Goal: Task Accomplishment & Management: Use online tool/utility

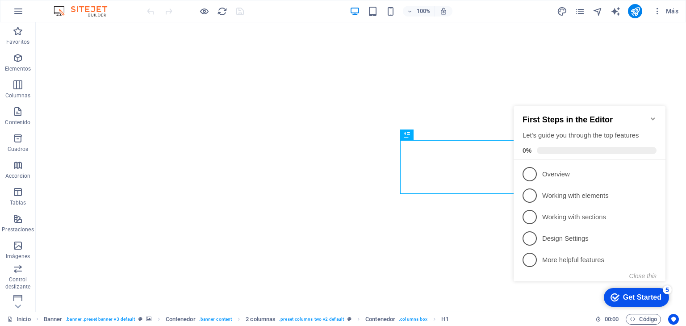
click at [625, 296] on div "Get Started" at bounding box center [642, 297] width 38 height 8
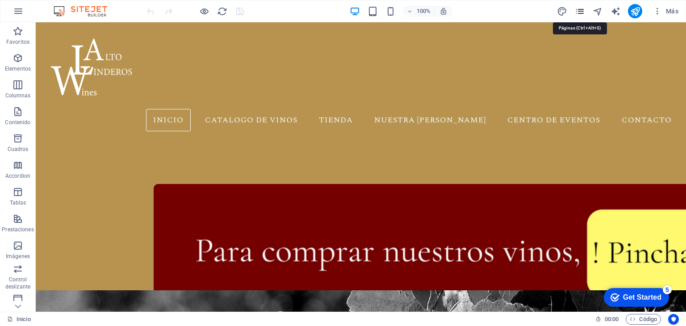
click at [579, 10] on icon "pages" at bounding box center [580, 11] width 10 height 10
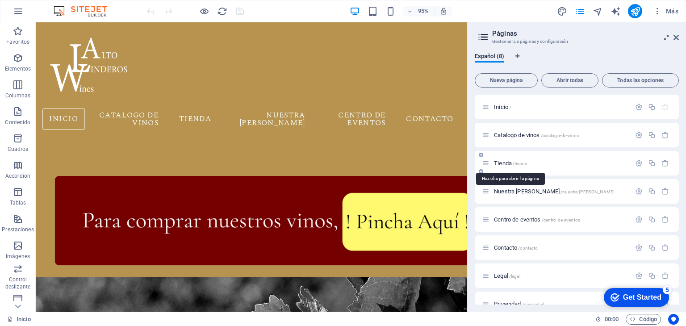
click at [507, 165] on span "Tienda /tienda" at bounding box center [510, 163] width 33 height 7
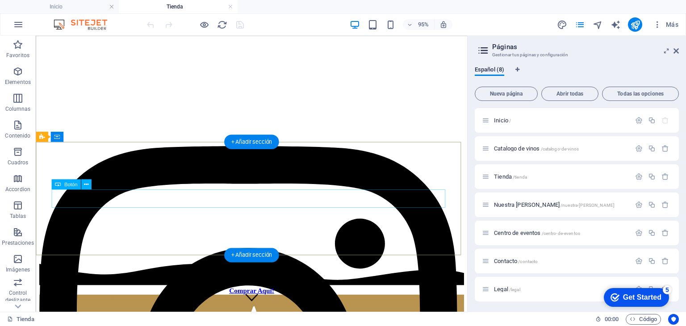
click at [256, 300] on div "Comprar Aquí!" at bounding box center [262, 304] width 447 height 8
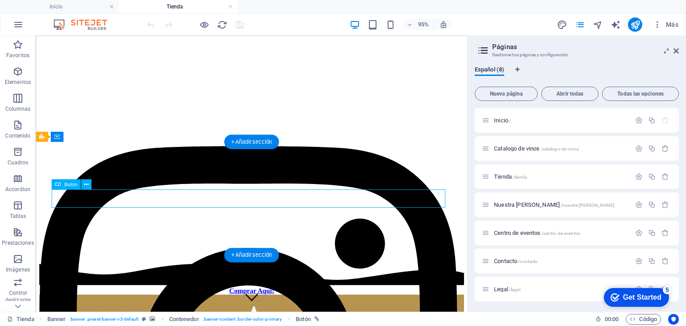
click at [259, 300] on div "Comprar Aquí!" at bounding box center [262, 304] width 447 height 8
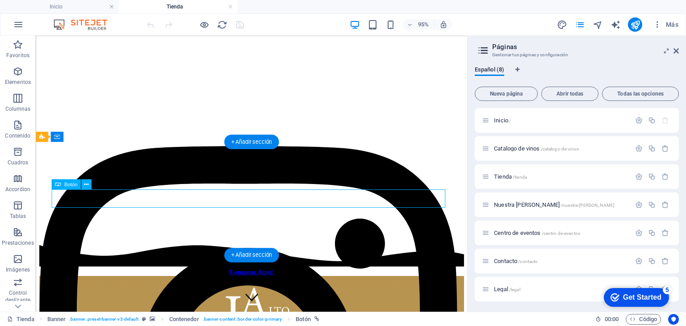
select select "px"
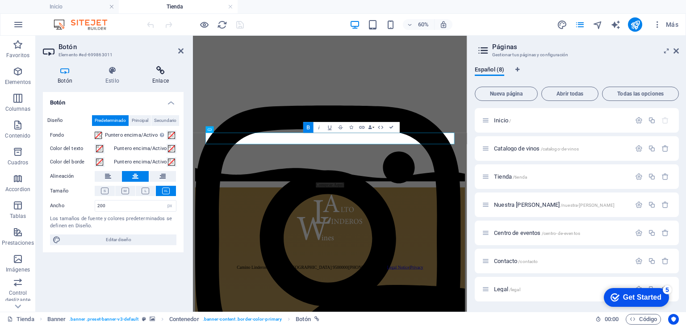
click at [163, 77] on h4 "Enlace" at bounding box center [161, 75] width 46 height 19
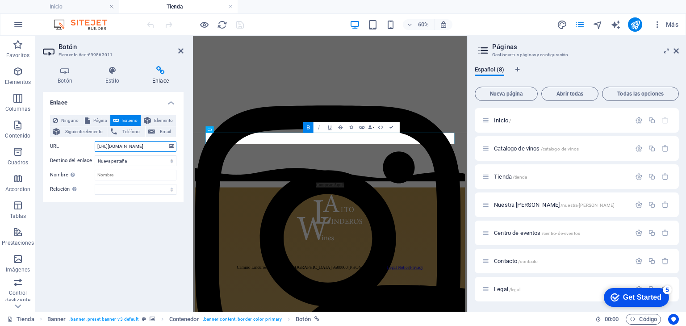
click at [132, 150] on input "[URL][DOMAIN_NAME]" at bounding box center [136, 146] width 82 height 11
click at [147, 146] on input "[URL][DOMAIN_NAME]" at bounding box center [136, 146] width 82 height 11
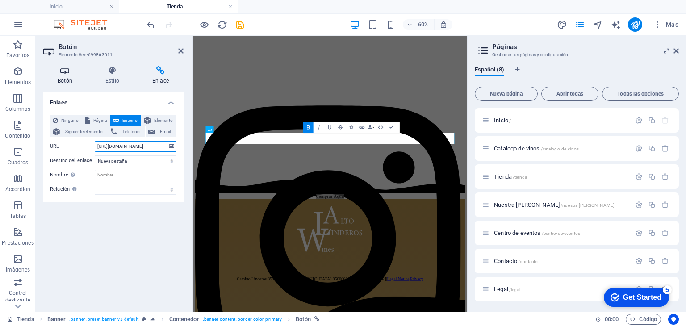
scroll to position [0, 22]
type input "[URL][DOMAIN_NAME]"
click at [179, 143] on div "Ninguno Página Externo Elemento Siguiente elemento Teléfono Email Página Inicio…" at bounding box center [113, 155] width 141 height 94
click at [158, 118] on span "Elemento" at bounding box center [164, 120] width 20 height 11
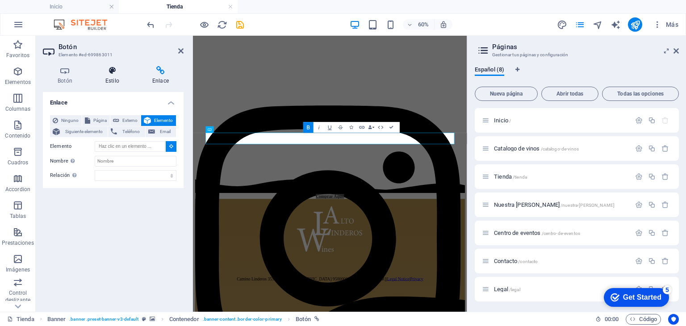
click at [108, 81] on h4 "Estilo" at bounding box center [114, 75] width 47 height 19
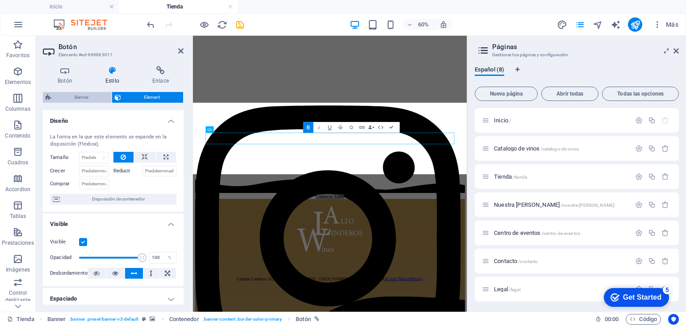
click at [92, 100] on span "Banner" at bounding box center [81, 97] width 55 height 11
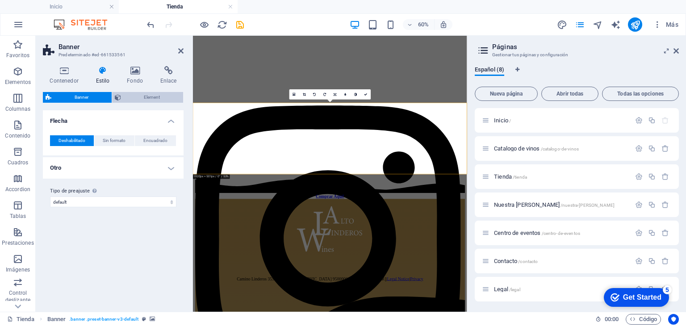
click at [168, 97] on span "Element" at bounding box center [152, 97] width 57 height 11
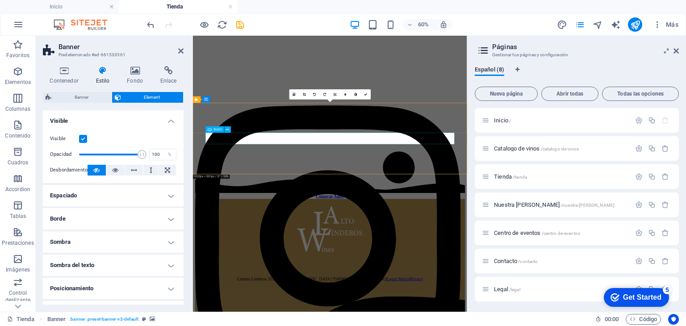
click at [388, 300] on div "Comprar Aquí!" at bounding box center [421, 304] width 450 height 8
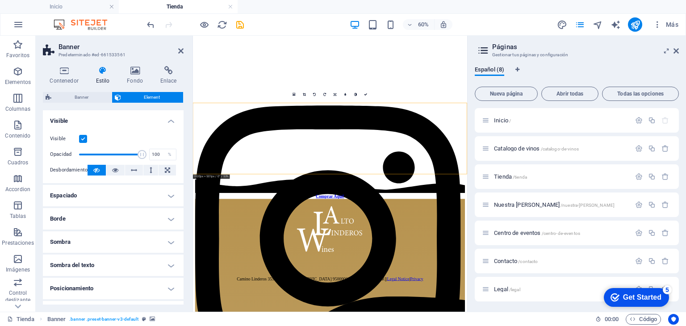
click at [125, 218] on h4 "Borde" at bounding box center [113, 218] width 141 height 21
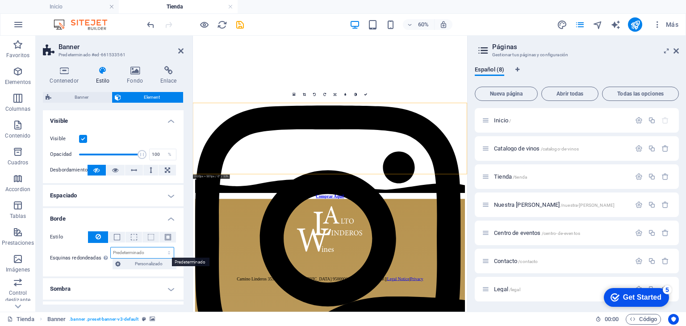
click at [118, 254] on select "Predeterminado px rem % vh vw Personalizado" at bounding box center [142, 252] width 63 height 11
select select "px"
click at [159, 247] on select "Predeterminado px rem % vh vw Personalizado" at bounding box center [142, 252] width 63 height 11
click at [69, 270] on div "Estilo - Ancho 1 automático px rem % vh vw Personalizado Personalizado 1 automá…" at bounding box center [113, 250] width 141 height 52
click at [136, 251] on input "10" at bounding box center [142, 252] width 63 height 11
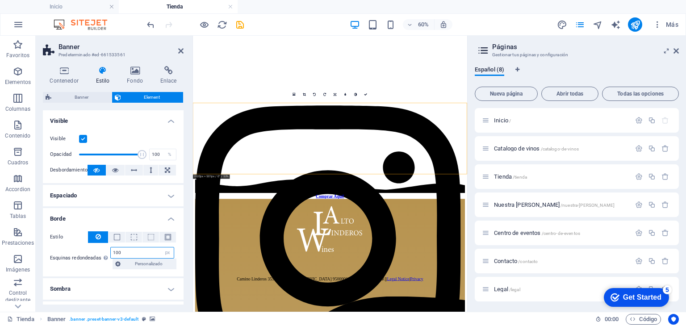
type input "100"
click at [58, 264] on div "Esquinas redondeadas En el caso de imágenes y superposición de fondo, el desbor…" at bounding box center [113, 258] width 126 height 22
click at [96, 237] on icon at bounding box center [98, 236] width 5 height 11
click at [117, 238] on span at bounding box center [117, 237] width 6 height 6
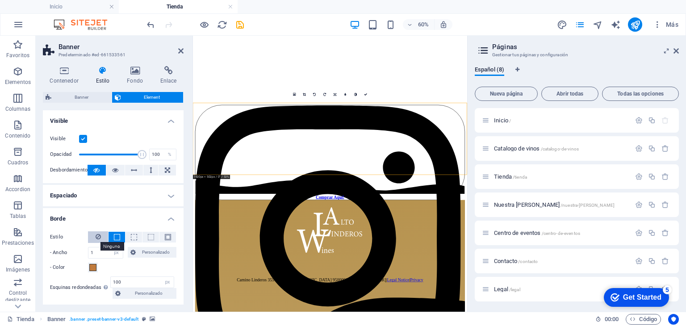
click at [96, 236] on icon at bounding box center [98, 236] width 5 height 11
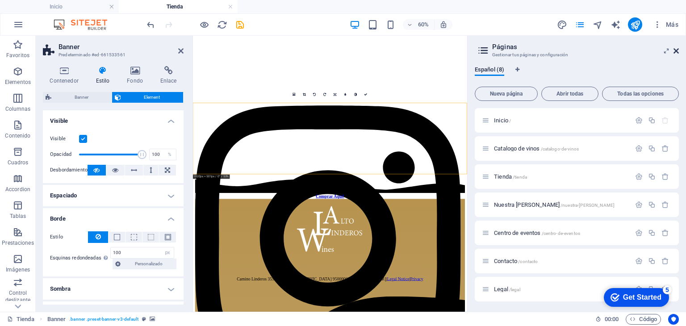
click at [676, 52] on icon at bounding box center [675, 50] width 5 height 7
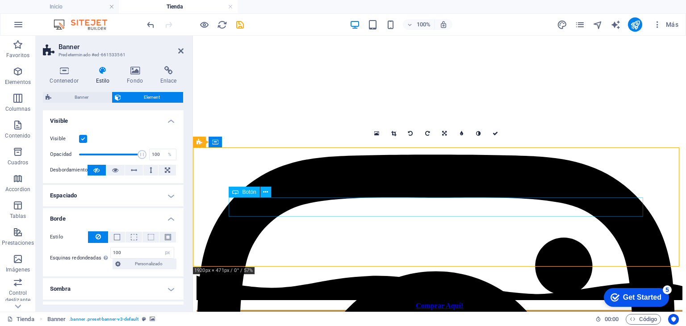
click at [422, 302] on div "Comprar Aquí!" at bounding box center [439, 306] width 486 height 8
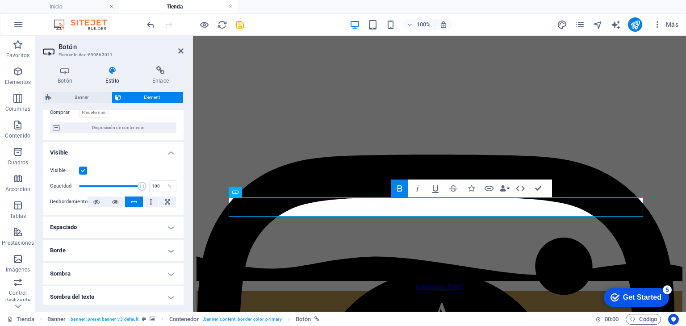
scroll to position [118, 0]
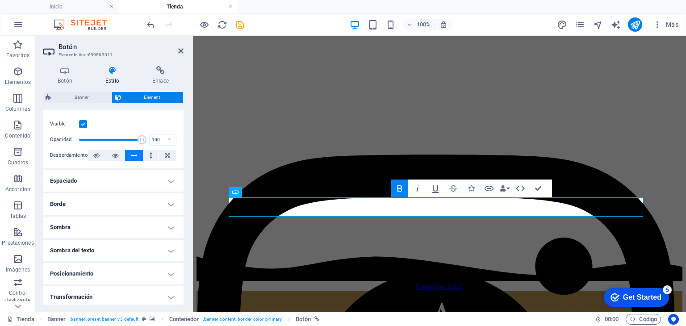
click at [170, 208] on h4 "Borde" at bounding box center [113, 203] width 141 height 21
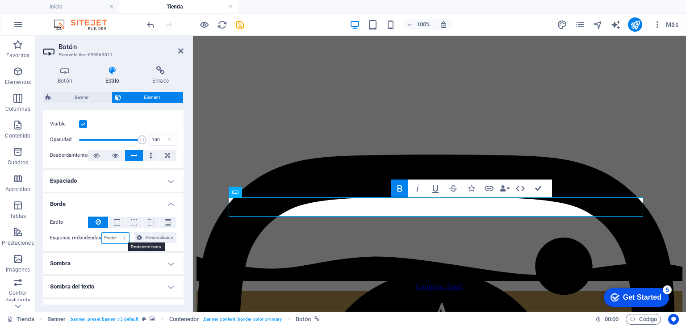
click at [112, 236] on select "Predeterminado px rem % vh vw Personalizado" at bounding box center [116, 238] width 28 height 11
select select "px"
click at [115, 233] on select "Predeterminado px rem % vh vw Personalizado" at bounding box center [116, 238] width 28 height 11
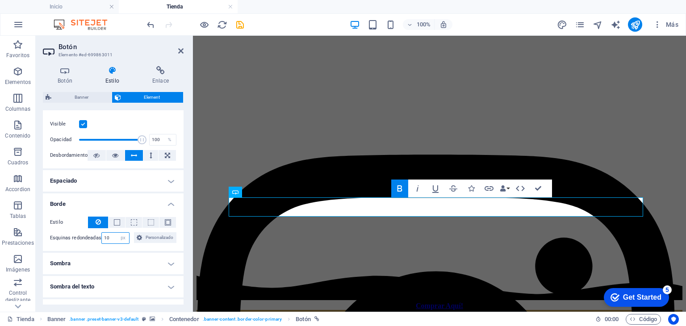
type input "10"
click at [80, 244] on div "Estilo - Ancho 1 automático px rem % vh vw Personalizado Personalizado 1 automá…" at bounding box center [113, 230] width 141 height 42
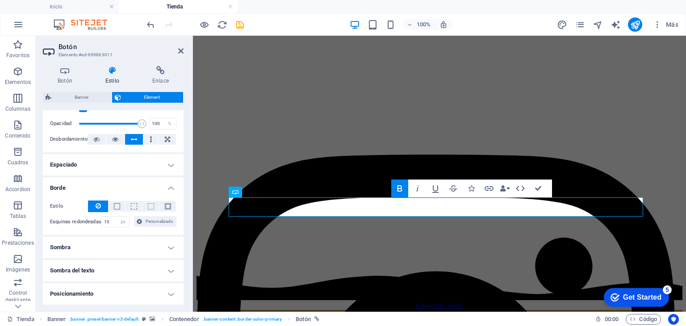
scroll to position [134, 0]
click at [112, 172] on h4 "Espaciado" at bounding box center [113, 164] width 141 height 21
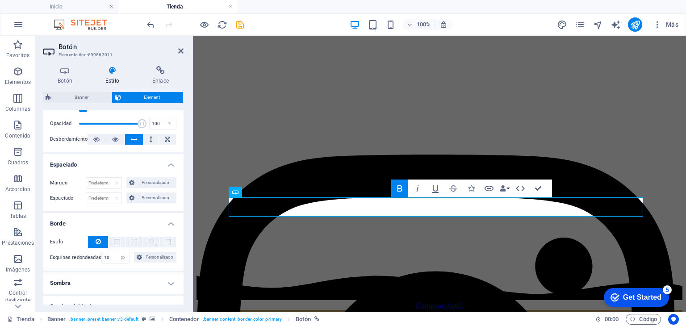
scroll to position [261, 0]
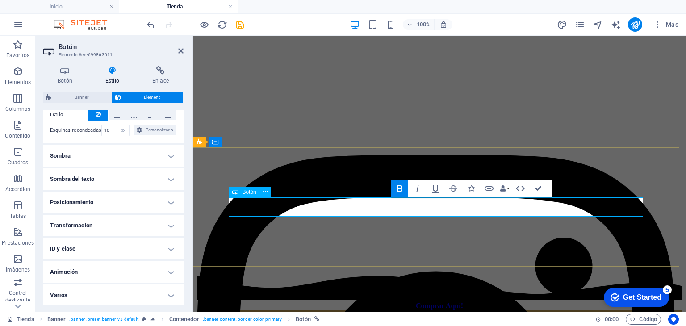
click at [416, 302] on link "Comprar Aquí!" at bounding box center [439, 306] width 47 height 8
click at [144, 293] on h4 "Varios" at bounding box center [113, 294] width 141 height 21
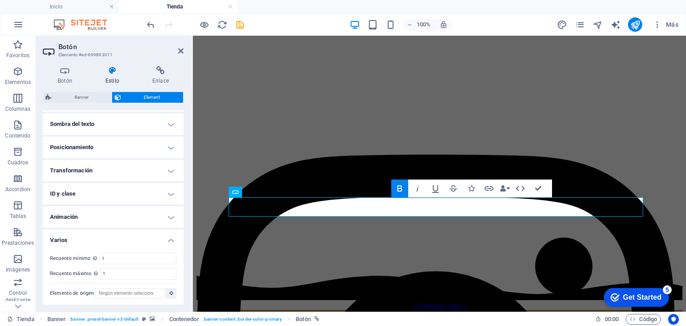
click at [132, 217] on h4 "Animación" at bounding box center [113, 216] width 141 height 21
click at [468, 183] on button "Icons" at bounding box center [471, 188] width 17 height 18
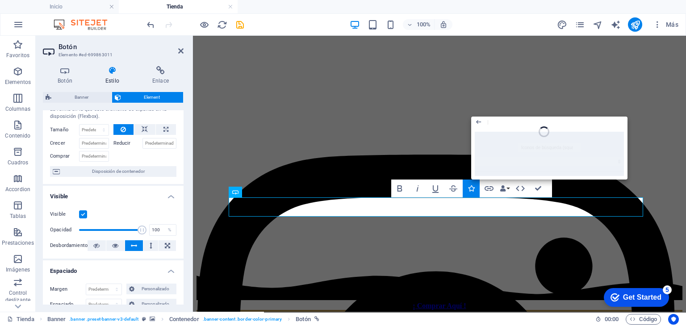
scroll to position [0, 0]
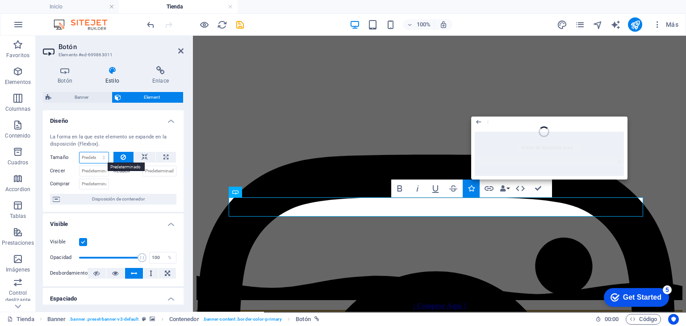
click at [106, 157] on select "Predeterminado automático px % 1/1 1/2 1/3 1/4 1/5 1/6 1/7 1/8 1/9 1/10" at bounding box center [93, 157] width 29 height 11
click at [159, 159] on button at bounding box center [166, 157] width 20 height 11
type input "100"
select select "%"
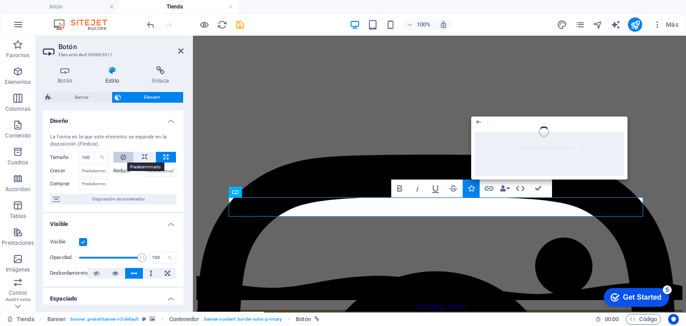
click at [125, 157] on icon at bounding box center [123, 157] width 5 height 11
select select "DISABLED_OPTION_VALUE"
click at [454, 191] on icon "button" at bounding box center [453, 188] width 8 height 6
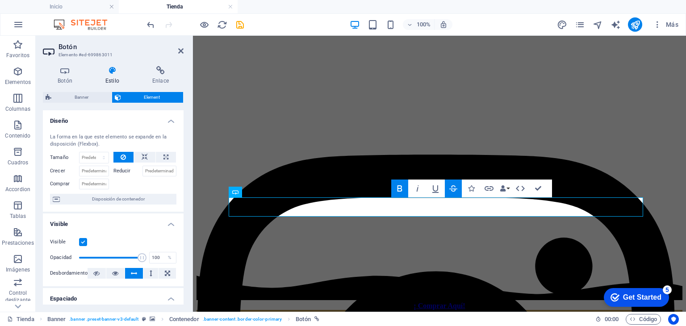
click at [454, 191] on icon "button" at bounding box center [453, 188] width 8 height 6
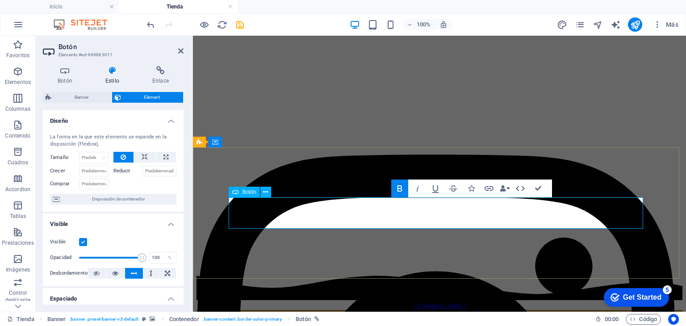
click at [416, 302] on link "¡ Comprar Aquí ​​​​​!" at bounding box center [439, 306] width 53 height 8
drag, startPoint x: 416, startPoint y: 211, endPoint x: 320, endPoint y: 215, distance: 96.5
click at [320, 302] on div "¡ Comprar Aquí ​​​​​!" at bounding box center [439, 306] width 486 height 8
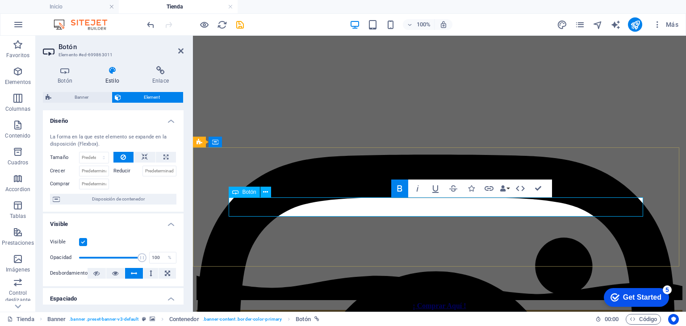
click at [249, 193] on span "Botón" at bounding box center [249, 191] width 14 height 5
click at [68, 75] on h4 "Botón" at bounding box center [67, 75] width 48 height 19
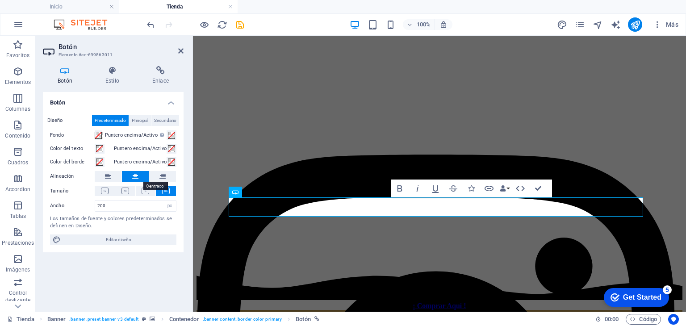
click at [134, 175] on icon at bounding box center [135, 176] width 6 height 11
click at [109, 176] on icon at bounding box center [108, 176] width 6 height 11
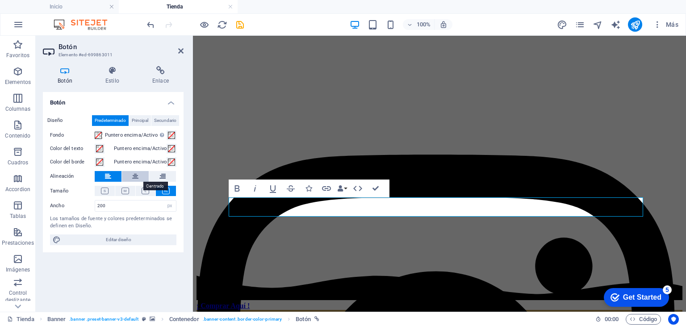
click at [135, 176] on icon at bounding box center [135, 176] width 6 height 11
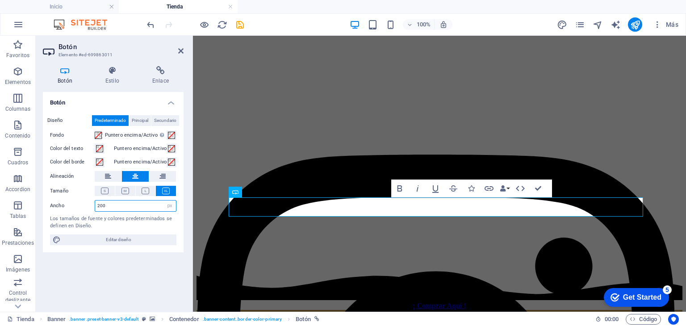
click at [116, 206] on input "200" at bounding box center [135, 205] width 81 height 11
type input "2"
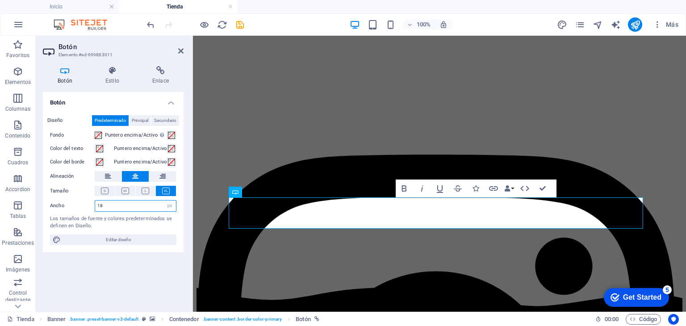
type input "1"
click at [111, 241] on span "Editar diseño" at bounding box center [118, 239] width 110 height 11
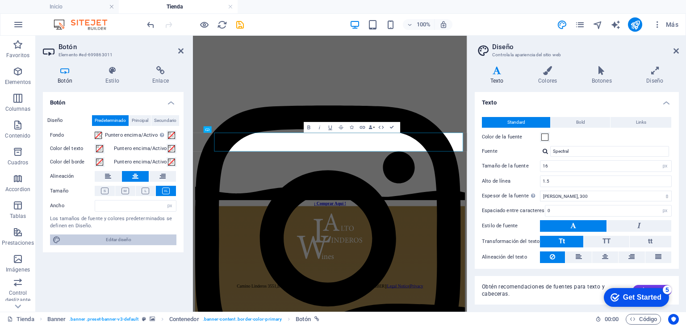
type input "180"
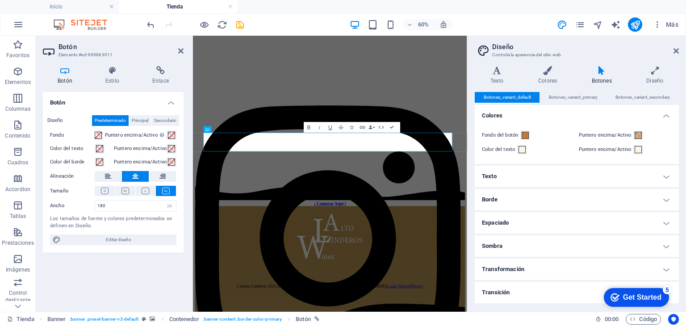
click at [518, 199] on h4 "Borde" at bounding box center [577, 199] width 204 height 21
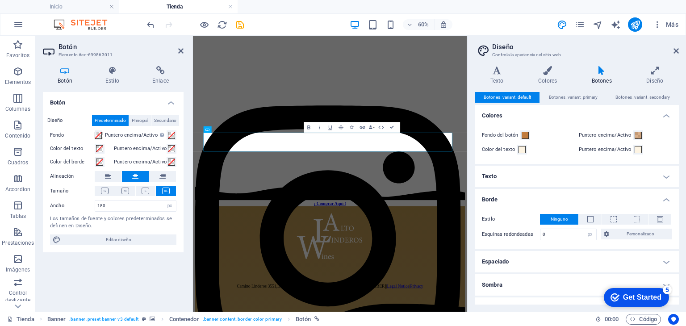
click at [530, 183] on h4 "Texto" at bounding box center [577, 176] width 204 height 21
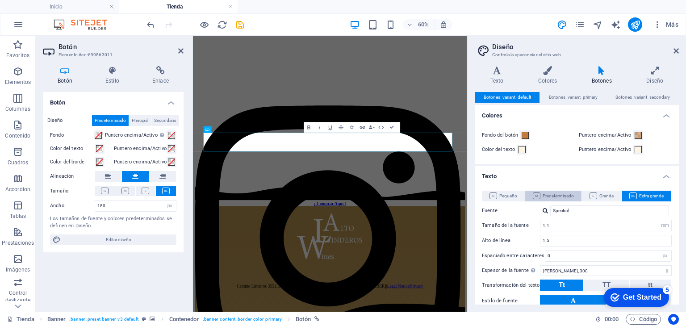
click at [561, 197] on span "Predeterminado" at bounding box center [553, 196] width 41 height 11
click at [634, 193] on span "Extra grande" at bounding box center [646, 196] width 34 height 11
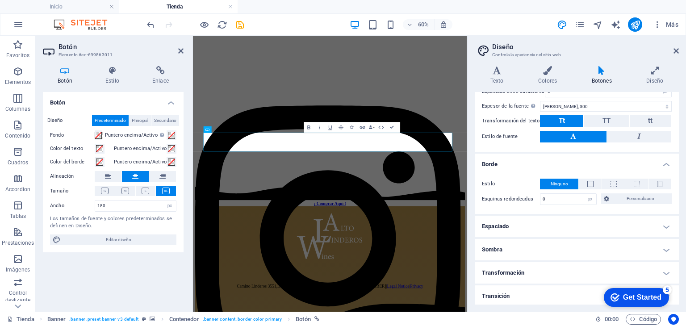
scroll to position [165, 0]
click at [634, 223] on h4 "Espaciado" at bounding box center [577, 225] width 204 height 21
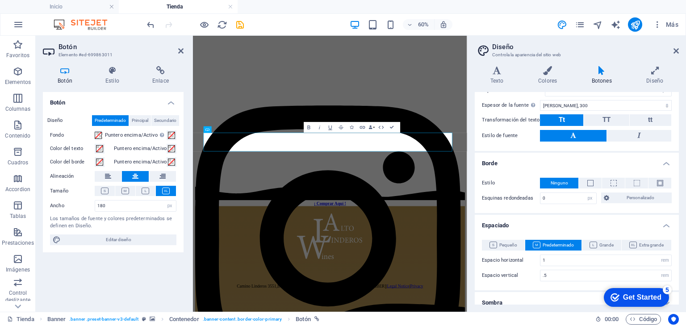
scroll to position [219, 0]
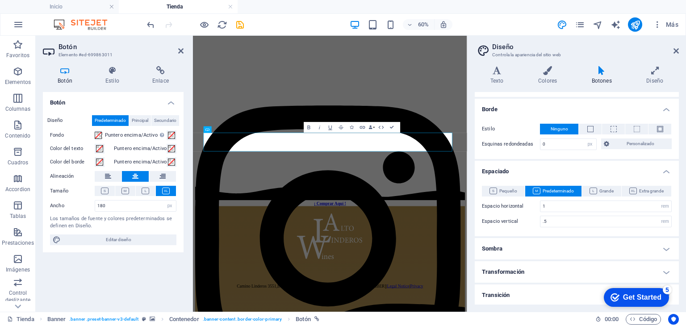
click at [586, 249] on h4 "Sombra" at bounding box center [577, 248] width 204 height 21
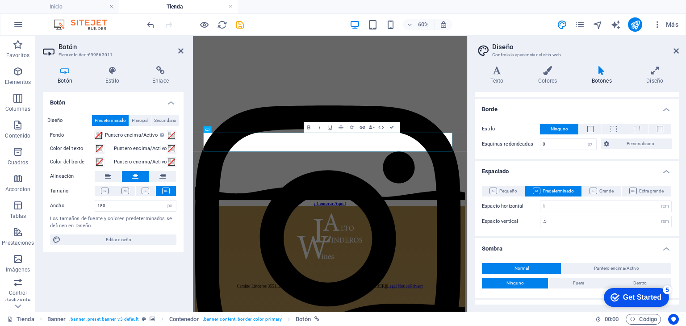
scroll to position [257, 0]
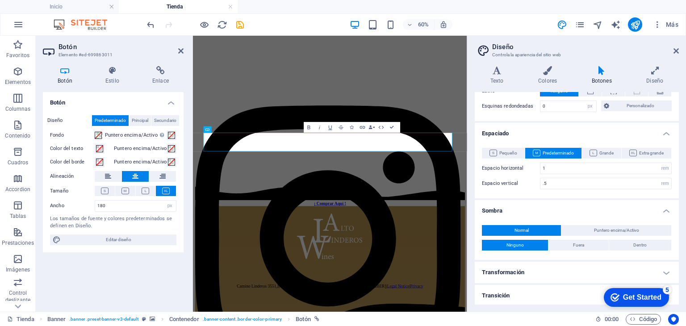
click at [548, 268] on h4 "Transformación" at bounding box center [577, 272] width 204 height 21
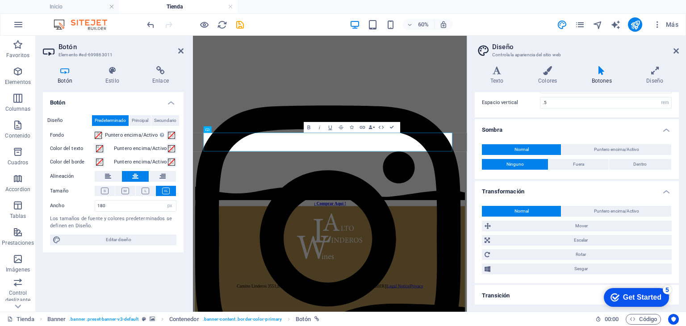
scroll to position [0, 0]
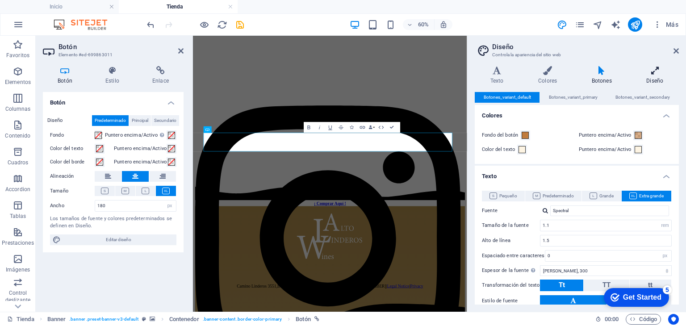
click at [652, 69] on icon at bounding box center [655, 70] width 48 height 9
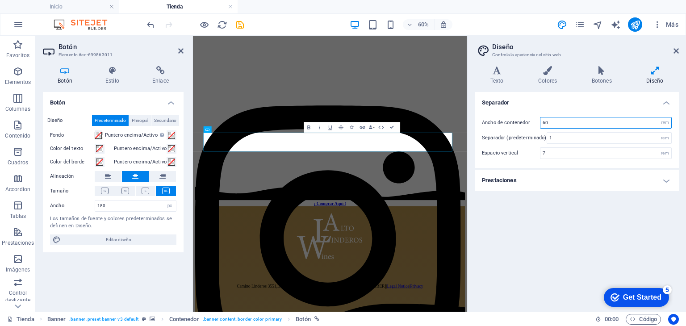
click at [550, 123] on input "60" at bounding box center [605, 122] width 131 height 11
click at [545, 110] on div "Ancho de contenedor 600 rem px Separador (predeterminado) 1 rem Espacio vertica…" at bounding box center [577, 138] width 208 height 60
click at [555, 125] on input "600" at bounding box center [605, 122] width 131 height 11
type input "60"
click at [597, 72] on icon at bounding box center [601, 70] width 51 height 9
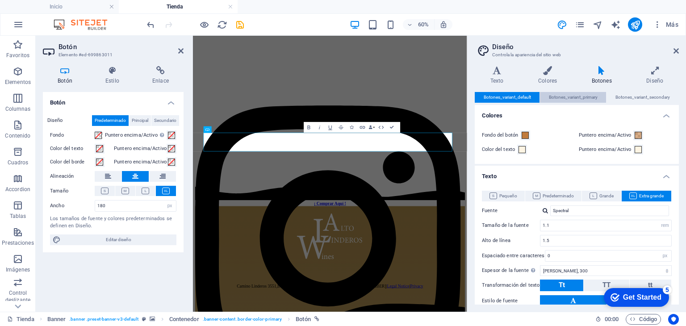
click at [586, 97] on span "Botones_variant_primary" at bounding box center [573, 97] width 49 height 11
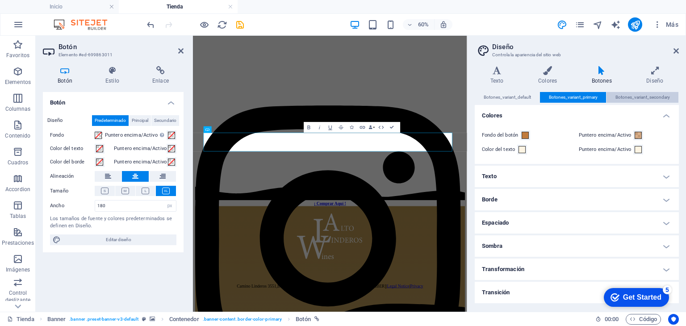
click at [624, 94] on span "Botones_variant_secondary" at bounding box center [642, 97] width 54 height 11
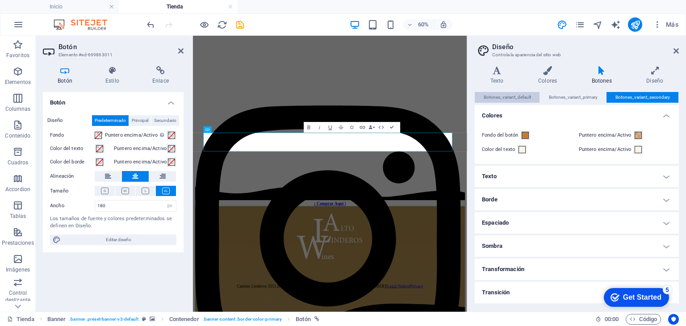
click at [532, 95] on button "Botones_variant_default" at bounding box center [507, 97] width 65 height 11
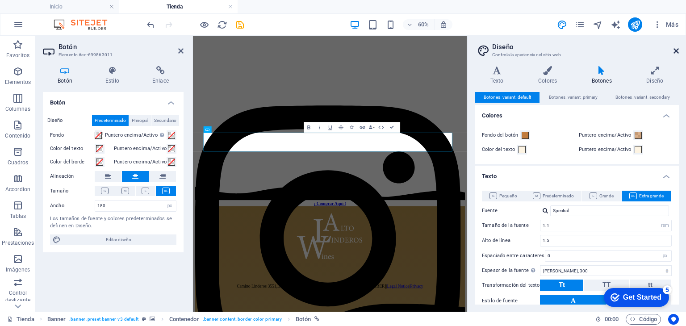
click at [677, 51] on icon at bounding box center [675, 50] width 5 height 7
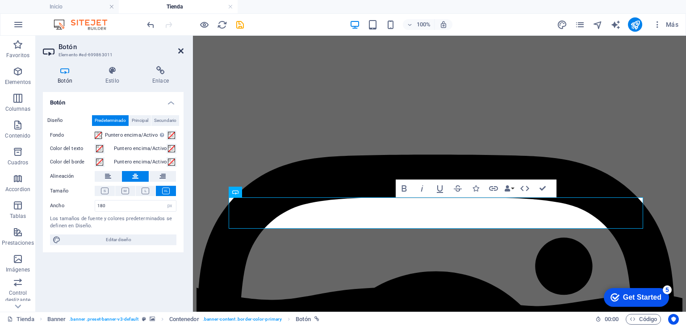
click at [179, 50] on icon at bounding box center [180, 50] width 5 height 7
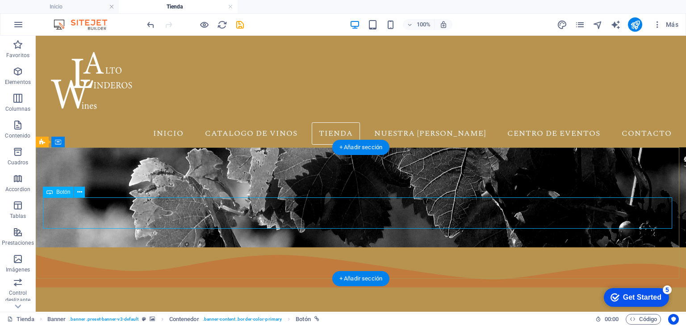
select select "px"
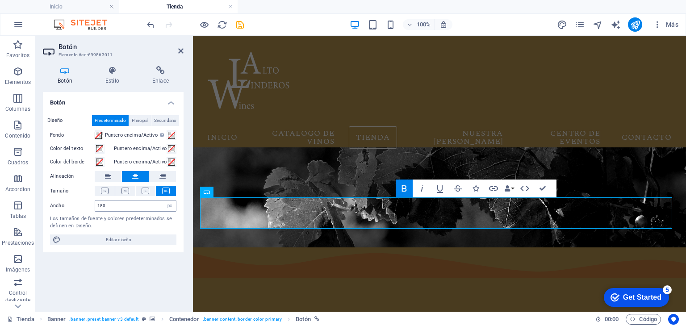
drag, startPoint x: 113, startPoint y: 211, endPoint x: 111, endPoint y: 205, distance: 6.0
click at [111, 205] on div "Diseño Predeterminado Principal Secundario Fondo Puntero encima/Activo [MEDICAL…" at bounding box center [113, 180] width 141 height 144
click at [111, 205] on input "180" at bounding box center [135, 205] width 81 height 11
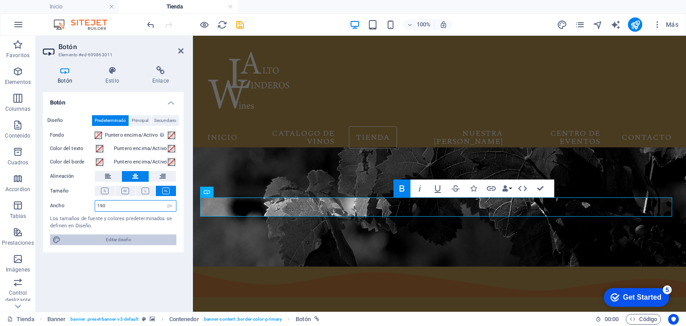
type input "190"
click at [108, 236] on span "Editar diseño" at bounding box center [118, 239] width 110 height 11
select select "rem"
select select "px"
select select "300"
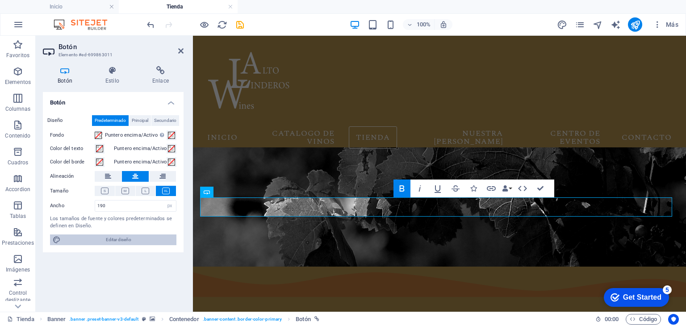
select select "px"
select select "rem"
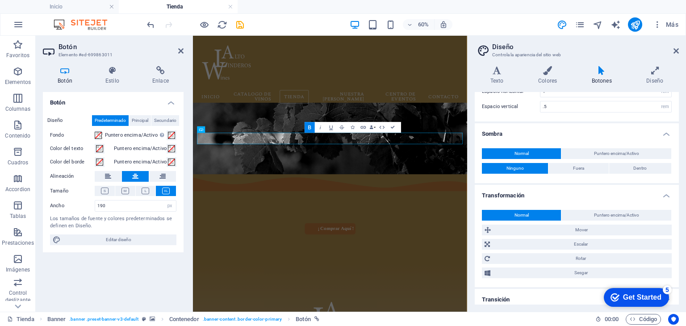
scroll to position [338, 0]
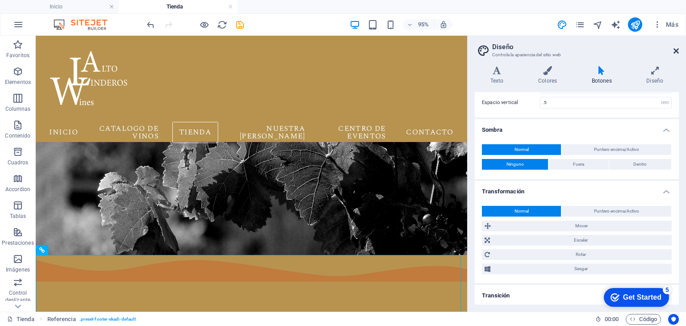
click at [676, 50] on icon at bounding box center [675, 50] width 5 height 7
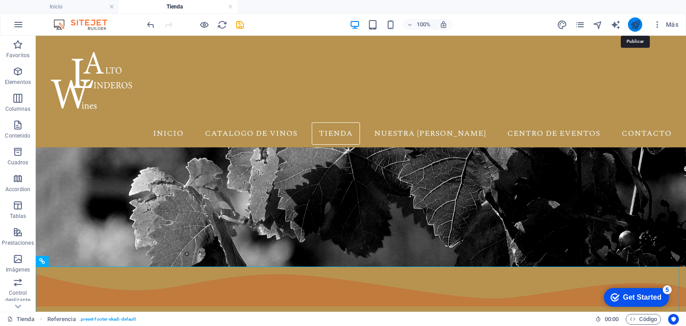
click at [633, 22] on icon "publish" at bounding box center [635, 25] width 10 height 10
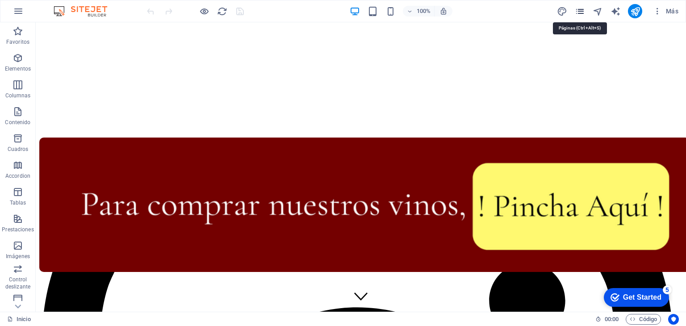
click at [580, 11] on icon "pages" at bounding box center [580, 11] width 10 height 10
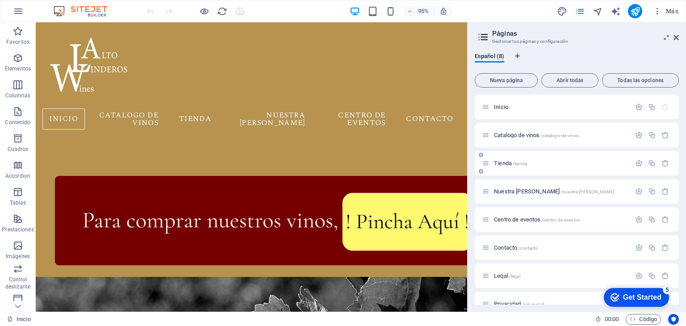
click at [504, 164] on span "Tienda /tienda" at bounding box center [510, 163] width 33 height 7
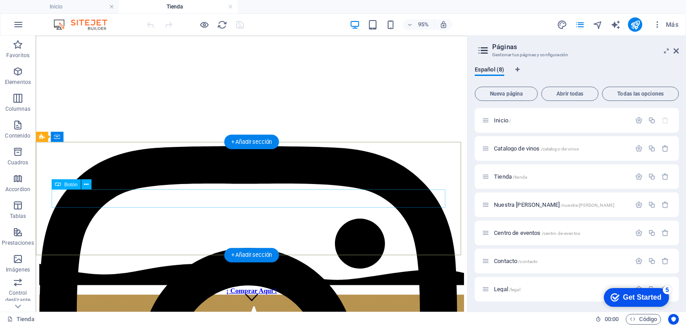
click at [277, 300] on div "¡ Comprar Aquí !" at bounding box center [262, 304] width 447 height 8
select select "px"
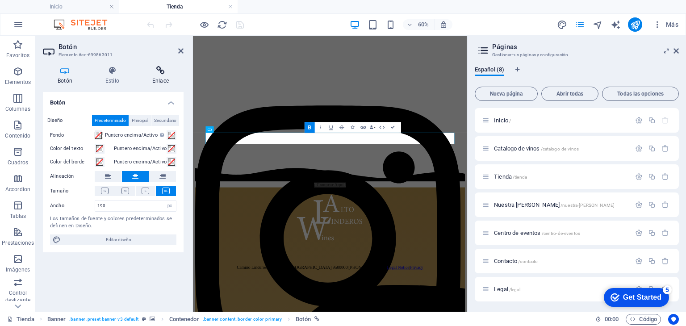
click at [164, 78] on h4 "Enlace" at bounding box center [161, 75] width 46 height 19
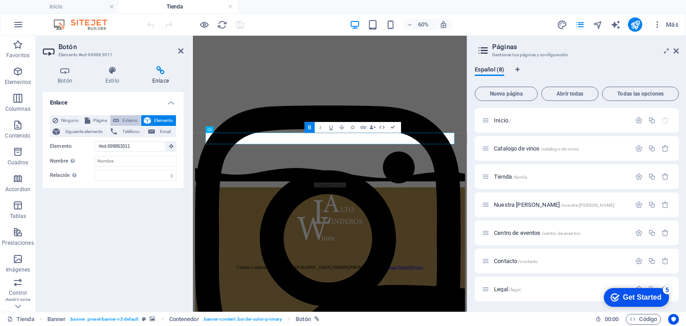
click at [123, 121] on span "Externo" at bounding box center [130, 120] width 16 height 11
select select "blank"
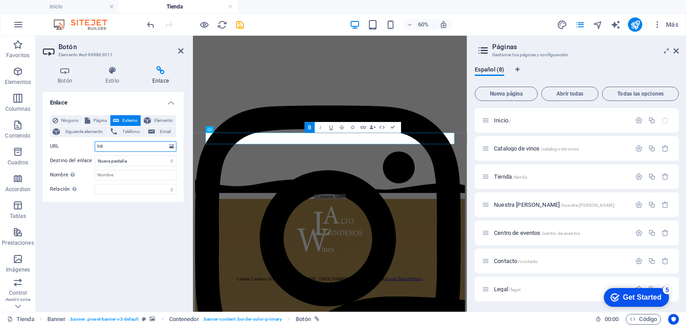
type input "[URL][DOMAIN_NAME]"
click at [150, 149] on input "[URL][DOMAIN_NAME]" at bounding box center [136, 146] width 82 height 11
click at [88, 271] on div "Enlace Ninguno Página Externo Elemento Siguiente elemento Teléfono Email Página…" at bounding box center [113, 198] width 141 height 213
click at [172, 102] on h4 "Enlace" at bounding box center [113, 100] width 141 height 16
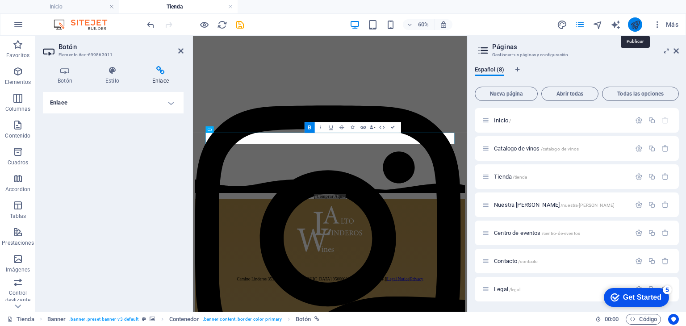
click at [636, 20] on icon "publish" at bounding box center [635, 25] width 10 height 10
